Goal: Transaction & Acquisition: Purchase product/service

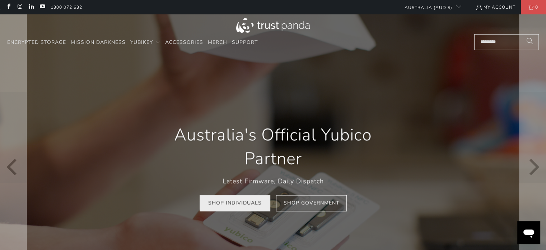
click at [239, 205] on link "Shop Individuals" at bounding box center [235, 203] width 71 height 16
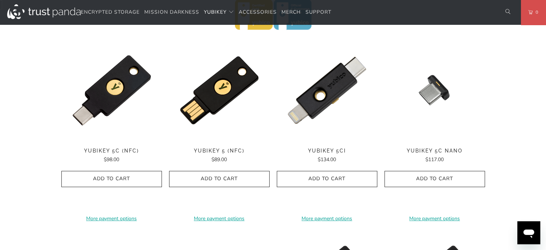
scroll to position [342, 0]
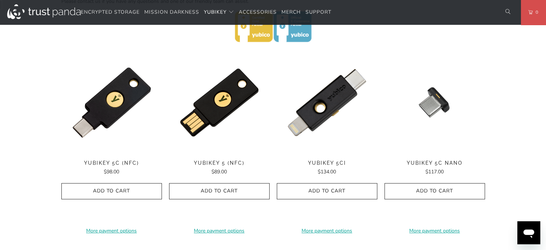
drag, startPoint x: 551, startPoint y: 43, endPoint x: 551, endPoint y: 109, distance: 66.4
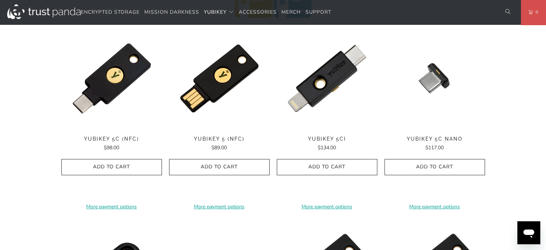
scroll to position [335, 0]
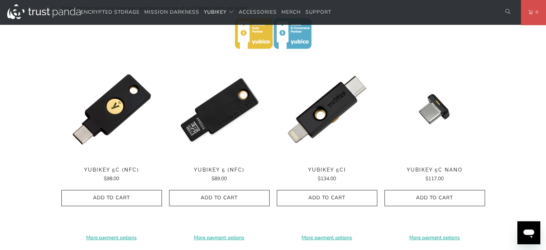
click at [215, 112] on img at bounding box center [219, 109] width 101 height 101
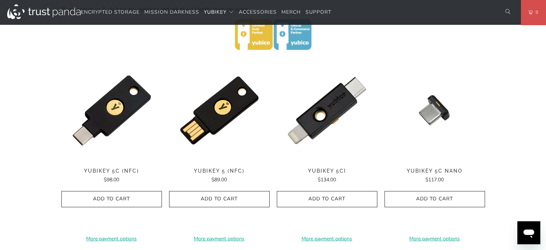
scroll to position [312, 0]
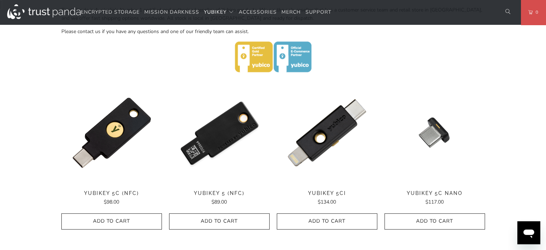
click at [212, 145] on img at bounding box center [219, 132] width 101 height 101
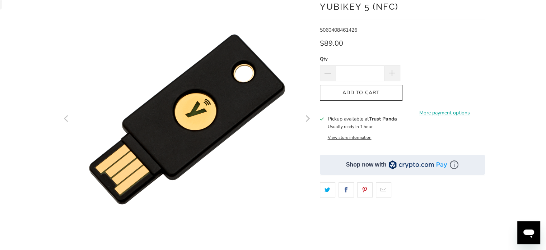
scroll to position [75, 0]
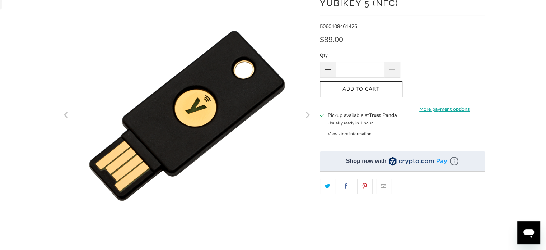
click at [307, 118] on icon "Next" at bounding box center [307, 115] width 7 height 151
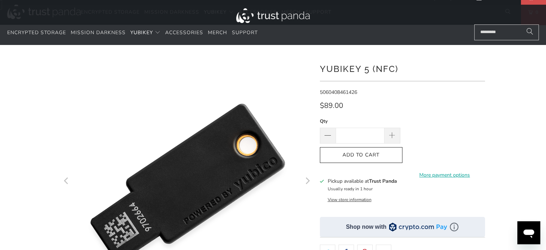
scroll to position [0, 0]
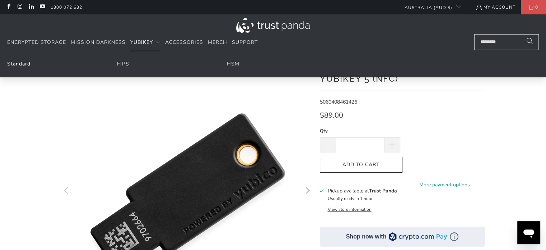
click at [19, 64] on link "Standard" at bounding box center [18, 63] width 23 height 7
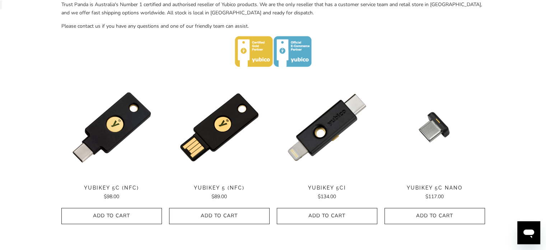
scroll to position [323, 0]
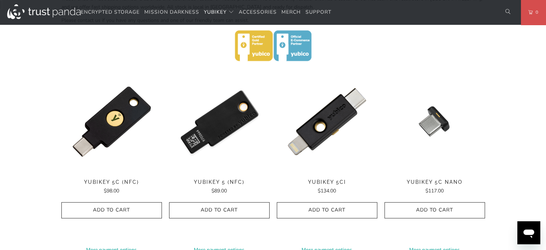
click at [221, 126] on img at bounding box center [219, 121] width 101 height 101
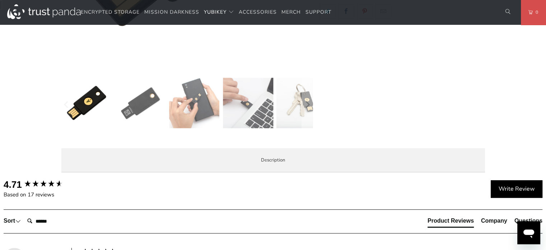
scroll to position [349, 0]
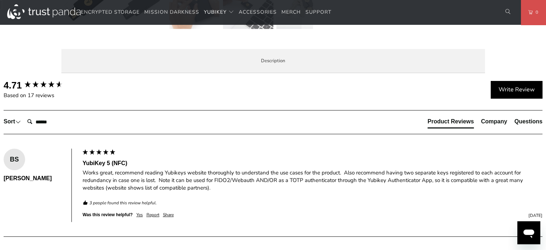
click at [546, 94] on html "Encrypted Storage Mission Darkness YubiKey Standard FIPS HSM" at bounding box center [273, 209] width 546 height 1117
click at [0, 0] on span "Enterprise and Government" at bounding box center [0, 0] width 0 height 0
click at [0, 0] on span "Local Service & Support" at bounding box center [0, 0] width 0 height 0
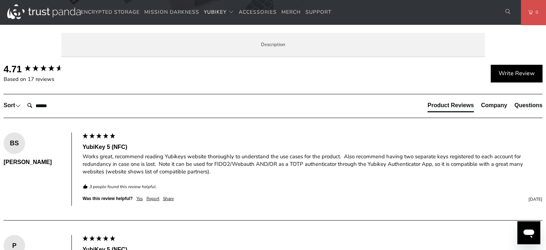
scroll to position [299, 0]
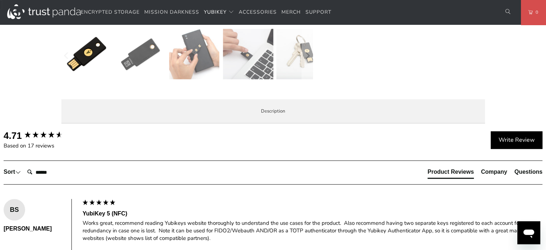
click at [0, 0] on span "Specifications" at bounding box center [0, 0] width 0 height 0
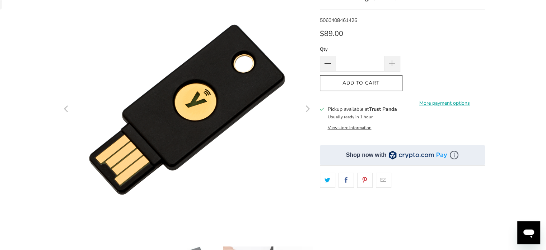
scroll to position [83, 0]
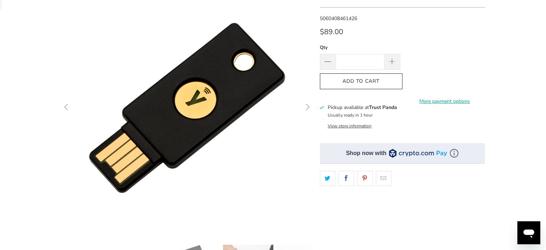
click at [311, 113] on button "Next" at bounding box center [307, 107] width 11 height 251
